Goal: Information Seeking & Learning: Learn about a topic

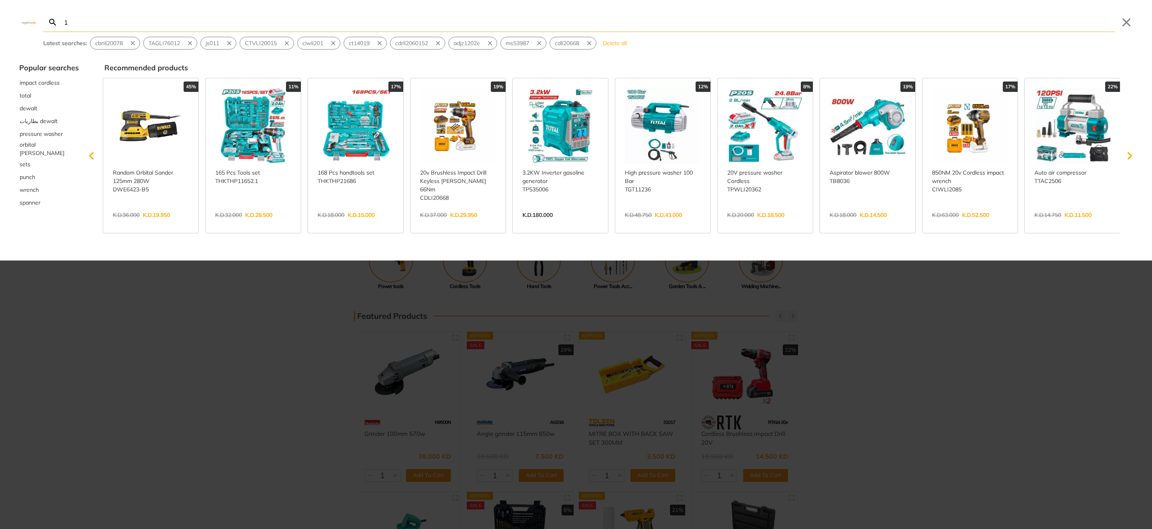
type input "1"
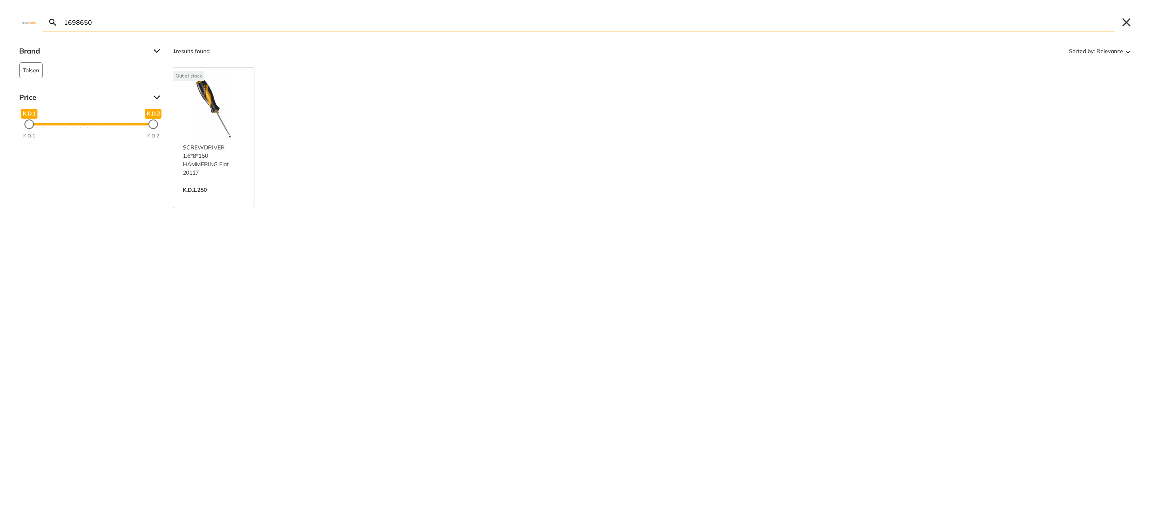
type input "1698650"
click at [1125, 20] on button "Close" at bounding box center [1126, 22] width 13 height 13
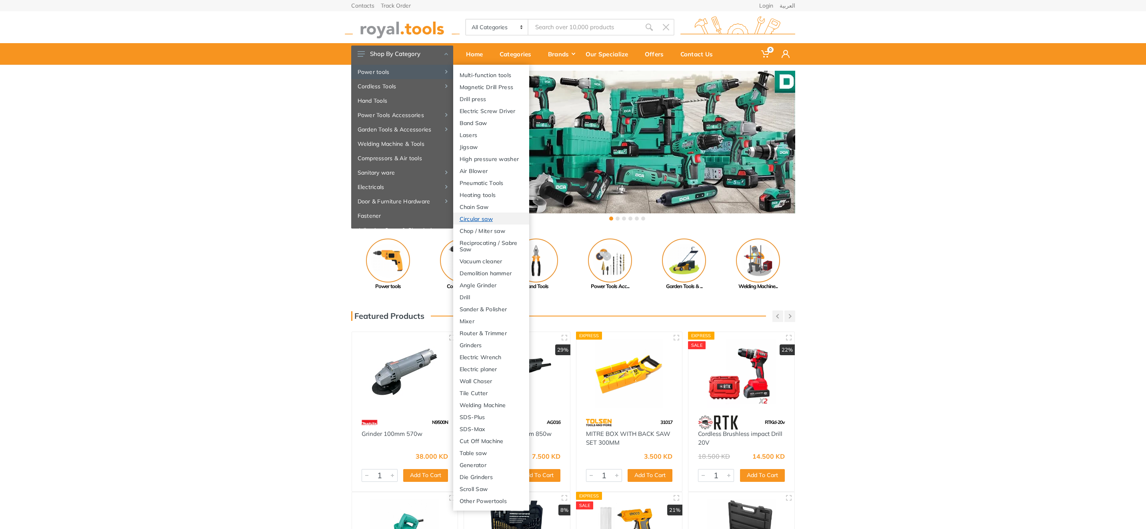
click at [491, 221] on link "Circular saw" at bounding box center [491, 219] width 76 height 12
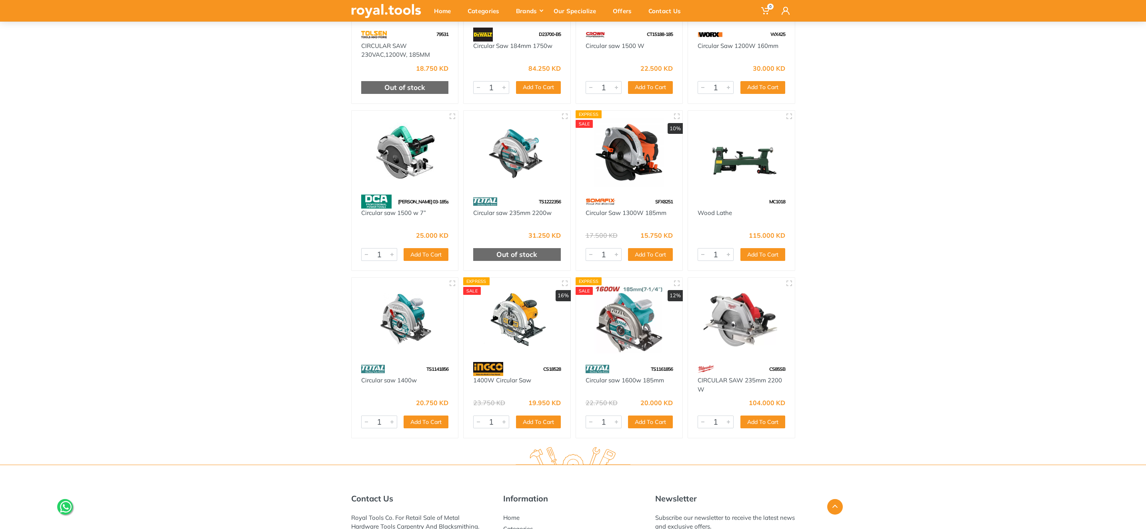
scroll to position [797, 0]
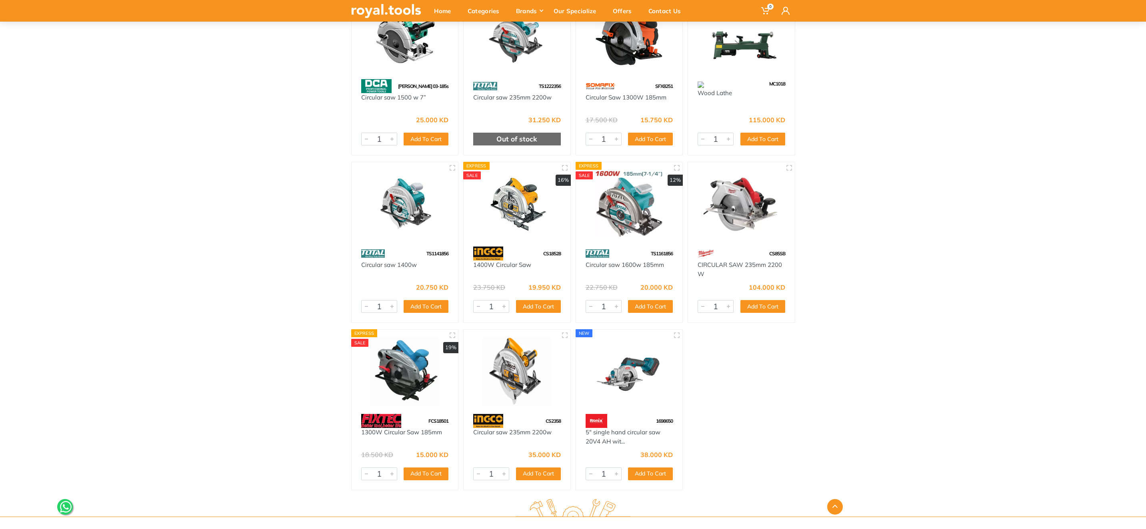
click at [639, 400] on img at bounding box center [629, 371] width 92 height 69
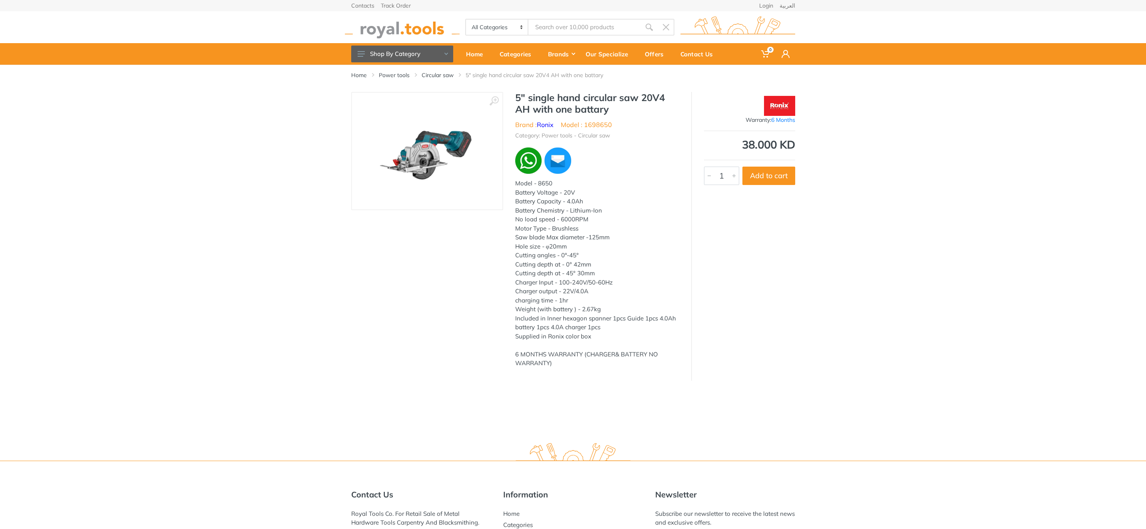
click at [639, 400] on div "Home Power tools Circular saw 5" single hand circular saw 20V4 AH with one batt…" at bounding box center [573, 250] width 1146 height 371
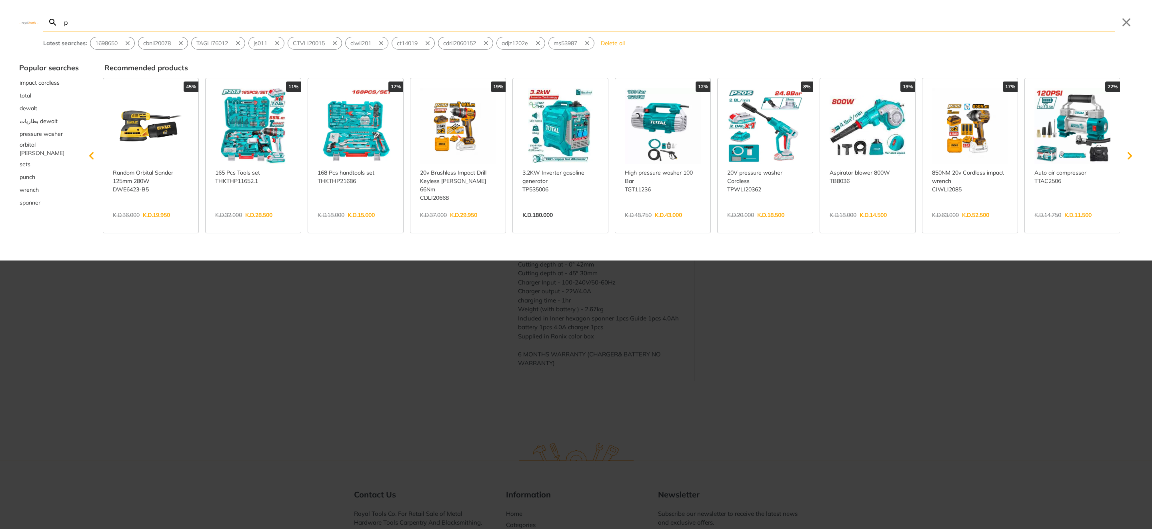
type input "p"
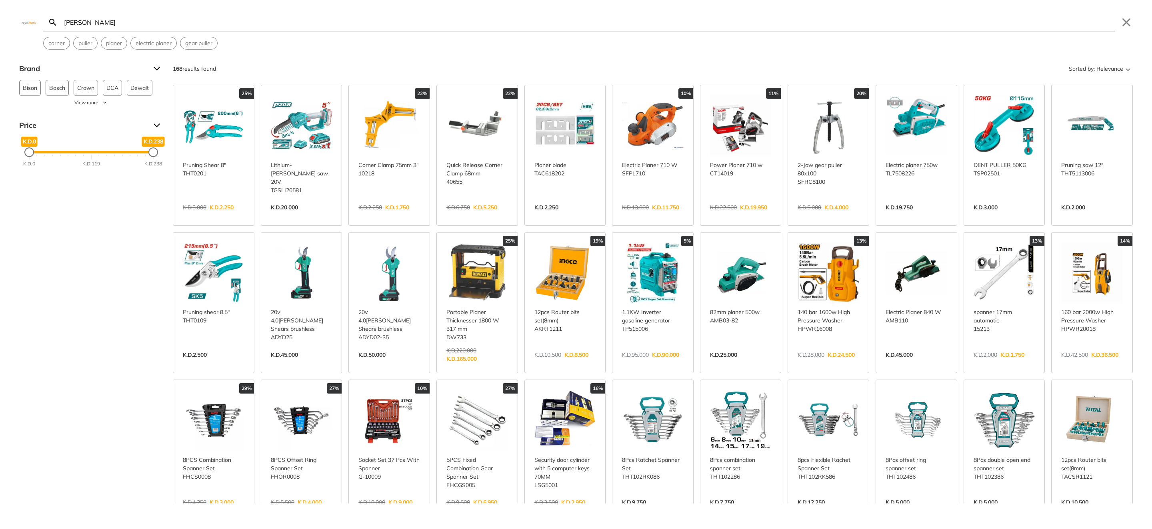
type input "purner"
click at [307, 216] on link "View more →" at bounding box center [302, 216] width 62 height 0
click at [309, 216] on link "View more →" at bounding box center [302, 216] width 62 height 0
